Goal: Navigation & Orientation: Find specific page/section

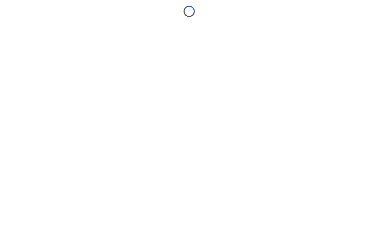
click at [184, 85] on body "Loading..." at bounding box center [189, 114] width 378 height 228
